Goal: Task Accomplishment & Management: Manage account settings

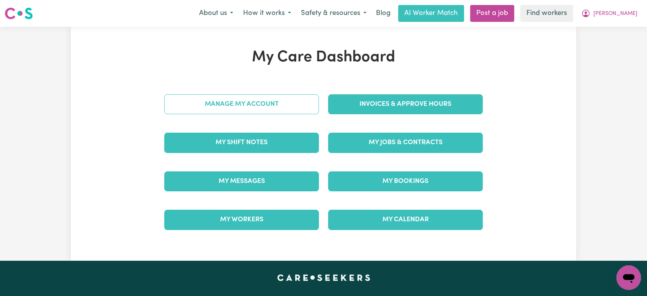
click at [230, 94] on link "Manage My Account" at bounding box center [241, 104] width 155 height 20
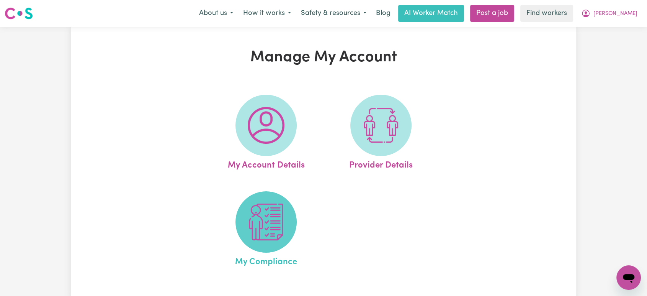
click at [271, 200] on span at bounding box center [265, 221] width 61 height 61
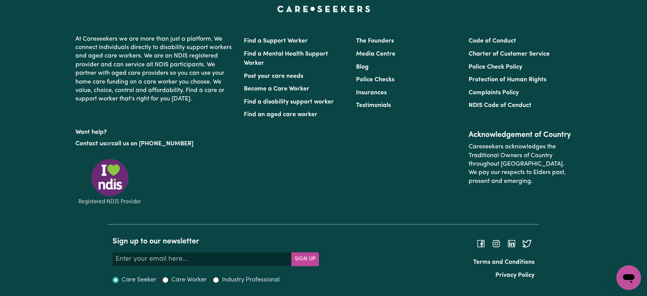
scroll to position [539, 0]
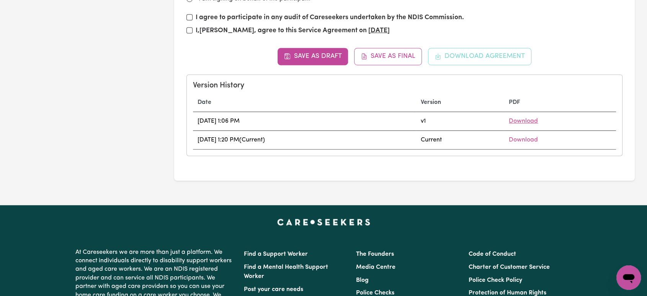
click at [538, 118] on link "Download" at bounding box center [523, 121] width 29 height 6
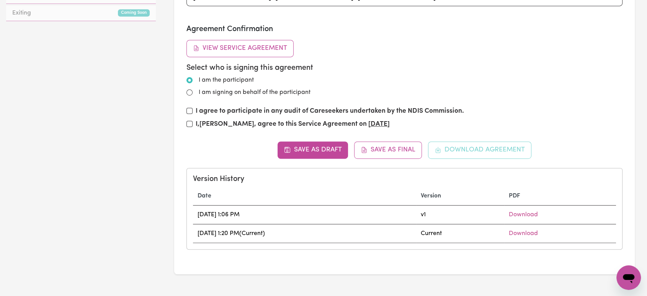
scroll to position [497, 0]
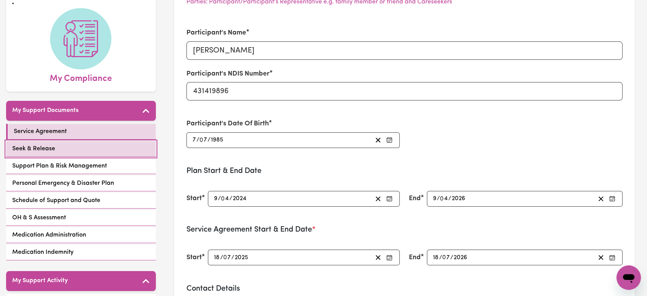
click at [59, 141] on link "Seek & Release" at bounding box center [81, 149] width 150 height 16
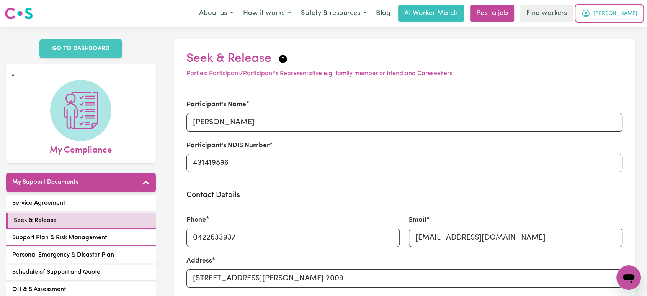
click at [622, 11] on span "[PERSON_NAME]" at bounding box center [615, 14] width 44 height 8
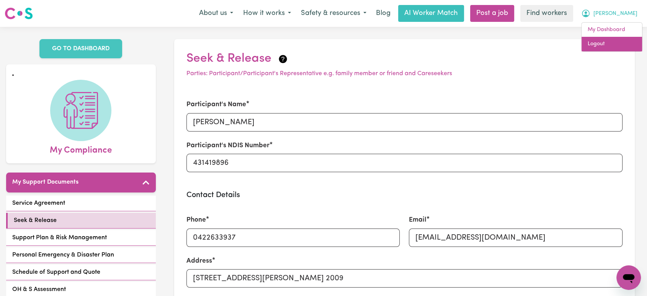
click at [618, 45] on link "Logout" at bounding box center [612, 44] width 60 height 15
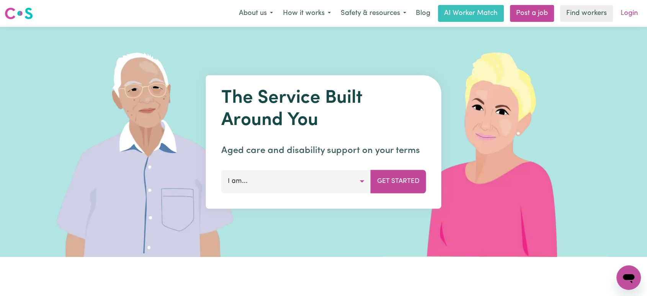
click at [628, 14] on link "Login" at bounding box center [629, 13] width 26 height 17
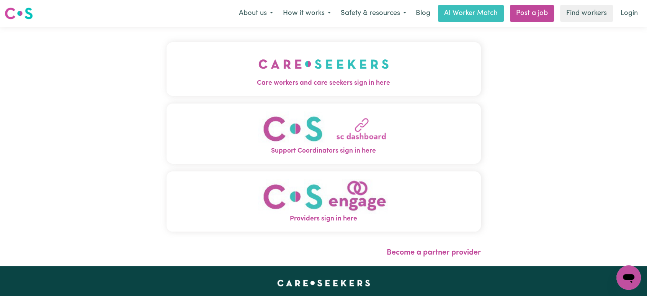
click at [254, 88] on button "Care workers and care seekers sign in here" at bounding box center [324, 69] width 314 height 54
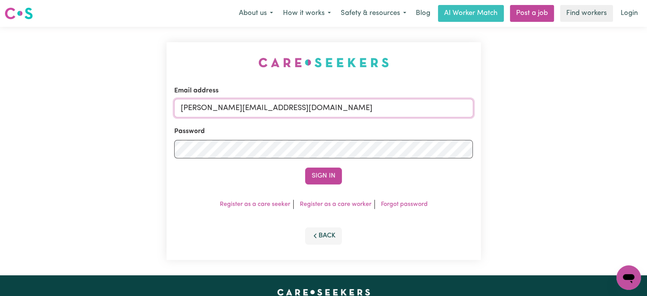
click at [300, 106] on input "[PERSON_NAME][EMAIL_ADDRESS][DOMAIN_NAME]" at bounding box center [323, 108] width 299 height 18
drag, startPoint x: 359, startPoint y: 112, endPoint x: 222, endPoint y: 109, distance: 136.7
click at [222, 109] on input "[EMAIL_ADDRESS][DOMAIN_NAME]" at bounding box center [323, 108] width 299 height 18
type input "[EMAIL_ADDRESS][DOMAIN_NAME]"
click at [305, 167] on button "Sign In" at bounding box center [323, 175] width 37 height 17
